Goal: Transaction & Acquisition: Purchase product/service

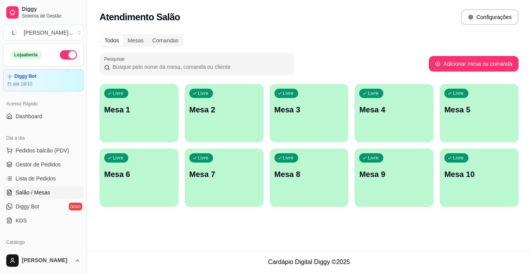
click at [140, 107] on p "Mesa 1" at bounding box center [139, 109] width 70 height 11
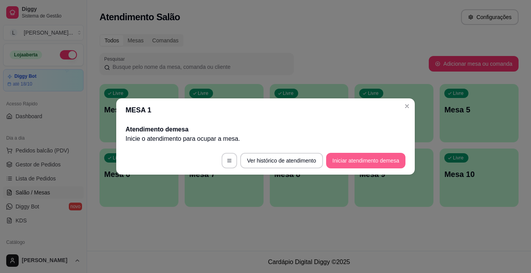
click at [376, 162] on button "Iniciar atendimento de mesa" at bounding box center [365, 161] width 79 height 16
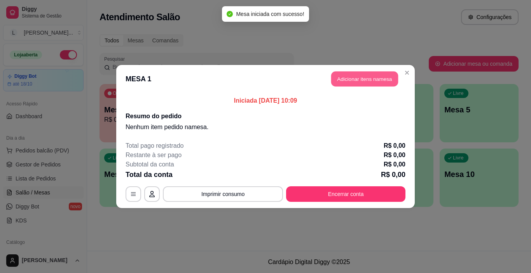
click at [359, 79] on button "Adicionar itens na mesa" at bounding box center [364, 78] width 67 height 15
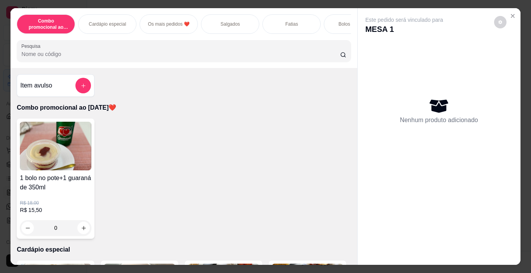
click at [230, 25] on div "Salgados" at bounding box center [230, 23] width 58 height 19
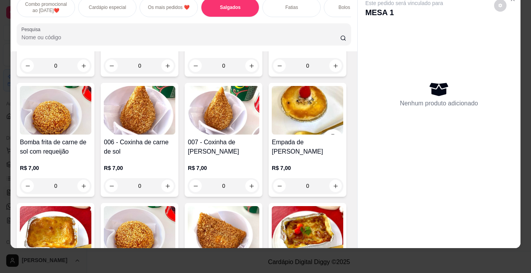
scroll to position [658, 0]
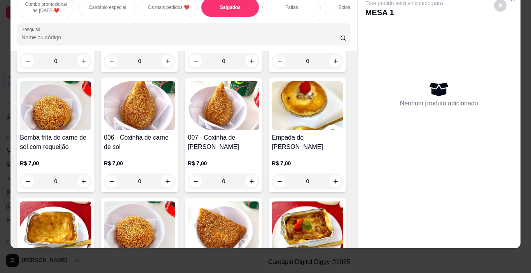
click at [348, 236] on div "Item avulso Combo promocional ao [DATE]❤️ 1 bolo no pote+1 guaraná de 350ml R$ …" at bounding box center [183, 149] width 346 height 197
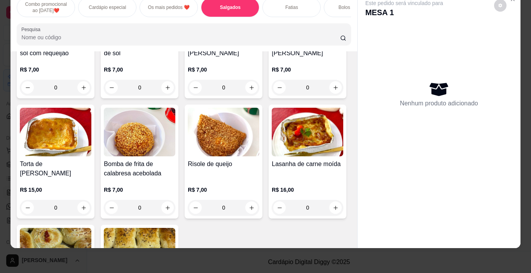
scroll to position [767, 0]
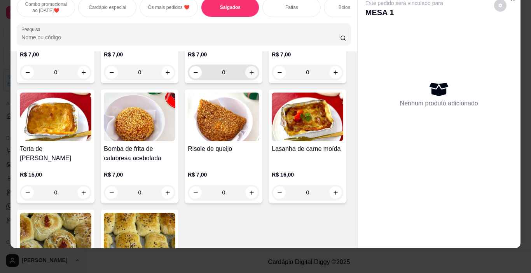
click at [249, 75] on icon "increase-product-quantity" at bounding box center [252, 73] width 6 height 6
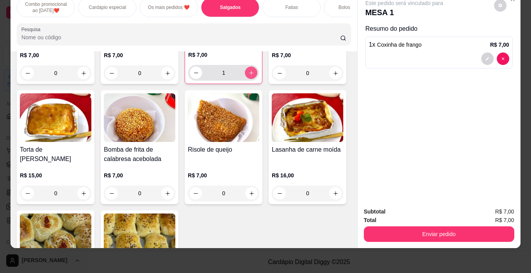
click at [245, 79] on button "increase-product-quantity" at bounding box center [251, 72] width 12 height 12
type input "2"
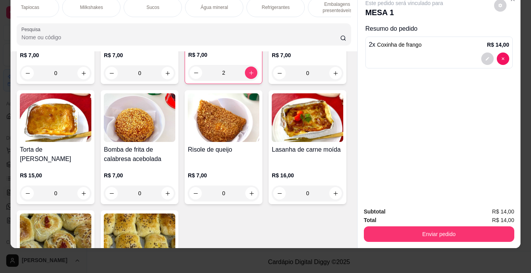
scroll to position [0, 829]
click at [143, 5] on div "Sucos" at bounding box center [137, 7] width 58 height 19
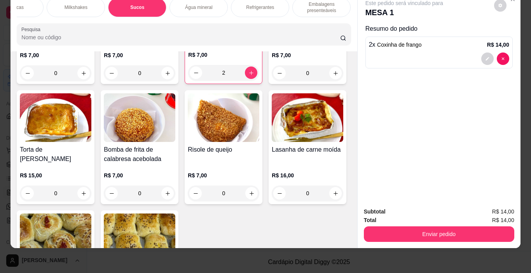
scroll to position [3299, 0]
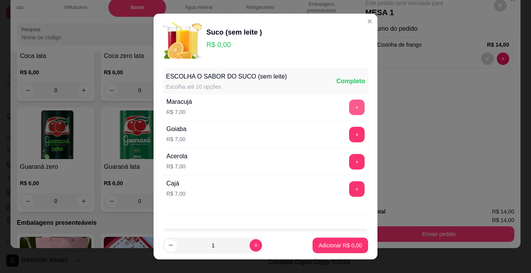
click at [349, 106] on button "+" at bounding box center [357, 107] width 16 height 16
click at [338, 244] on p "Adicionar R$ 7,00" at bounding box center [339, 245] width 43 height 8
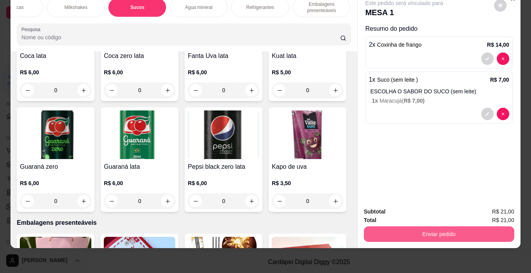
click at [465, 226] on button "Enviar pedido" at bounding box center [439, 234] width 150 height 16
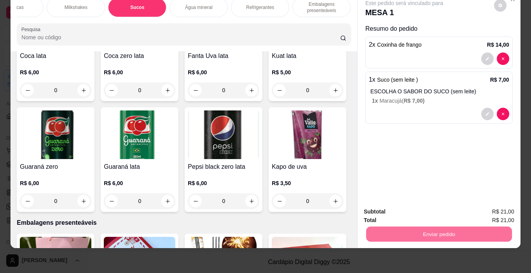
click at [417, 210] on button "Não registrar e enviar pedido" at bounding box center [412, 209] width 81 height 15
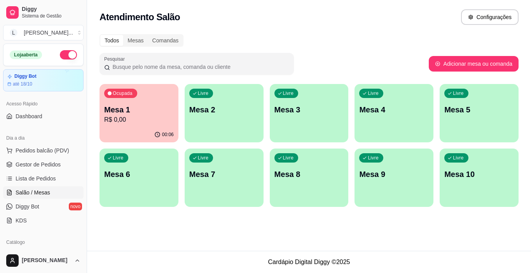
click at [149, 126] on div "Ocupada Mesa 1 R$ 0,00" at bounding box center [138, 105] width 79 height 43
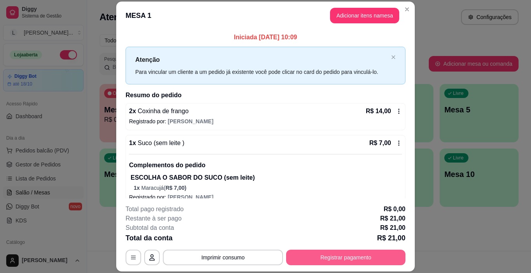
click at [343, 257] on button "Registrar pagamento" at bounding box center [345, 257] width 119 height 16
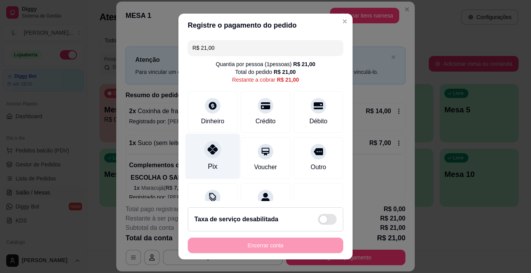
click at [211, 150] on icon at bounding box center [212, 149] width 10 height 10
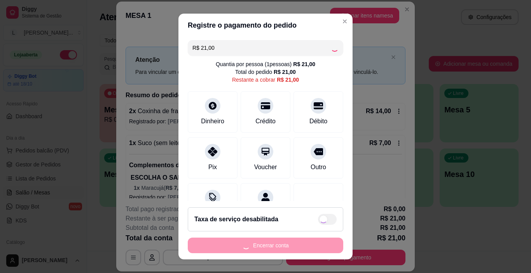
type input "R$ 0,00"
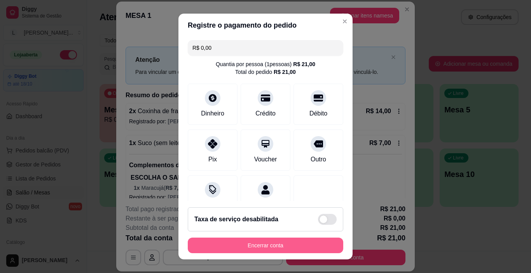
click at [280, 240] on button "Encerrar conta" at bounding box center [265, 245] width 155 height 16
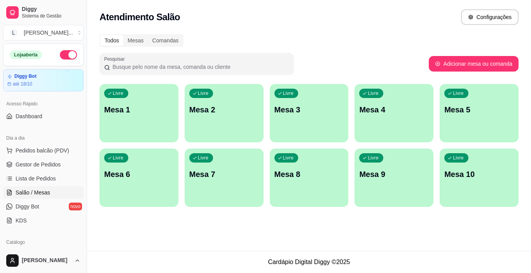
drag, startPoint x: 74, startPoint y: 225, endPoint x: 118, endPoint y: 241, distance: 47.4
click at [118, 240] on div "Atendimento Salão Configurações Todos Mesas Comandas Pesquisar Adicionar mesa o…" at bounding box center [309, 125] width 444 height 251
